Goal: Task Accomplishment & Management: Complete application form

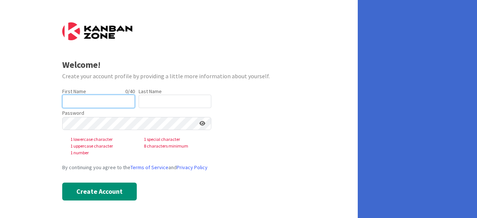
click at [105, 103] on input "text" at bounding box center [98, 101] width 73 height 13
type input "[PERSON_NAME]"
click at [162, 101] on input "text" at bounding box center [175, 101] width 73 height 13
click at [160, 103] on input "text" at bounding box center [175, 101] width 73 height 13
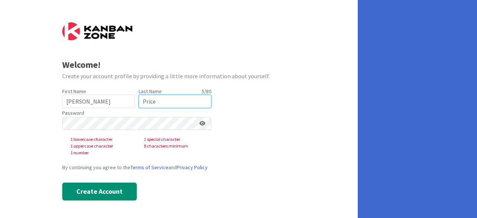
type input "Price"
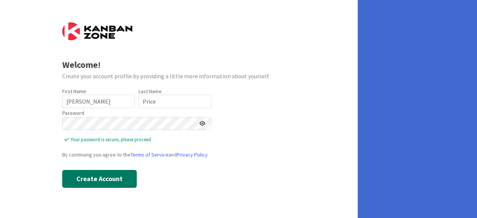
click at [106, 176] on button "Create Account" at bounding box center [99, 179] width 75 height 18
